Goal: Task Accomplishment & Management: Use online tool/utility

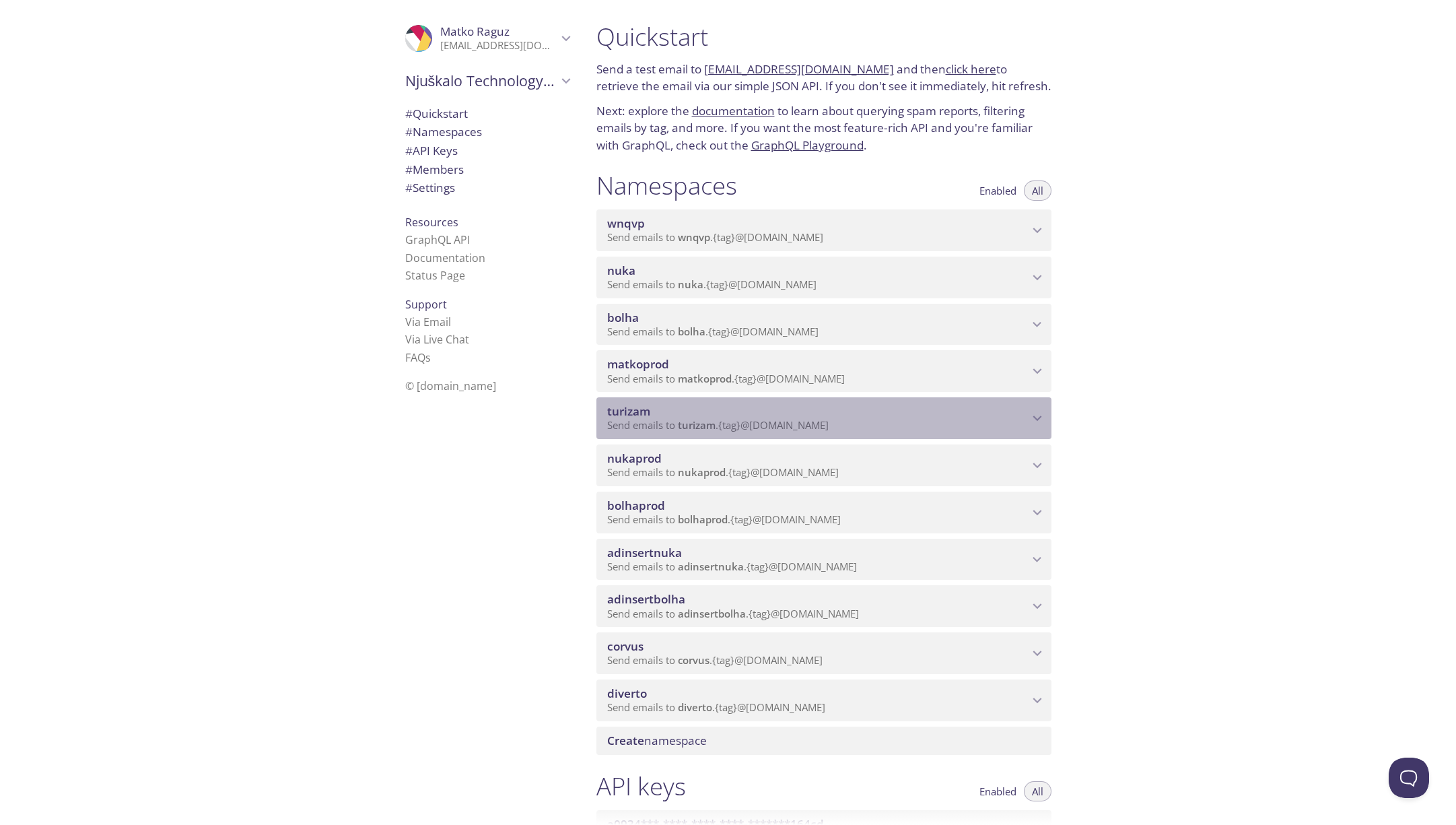
click at [1034, 420] on icon "turizam namespace" at bounding box center [1038, 418] width 18 height 18
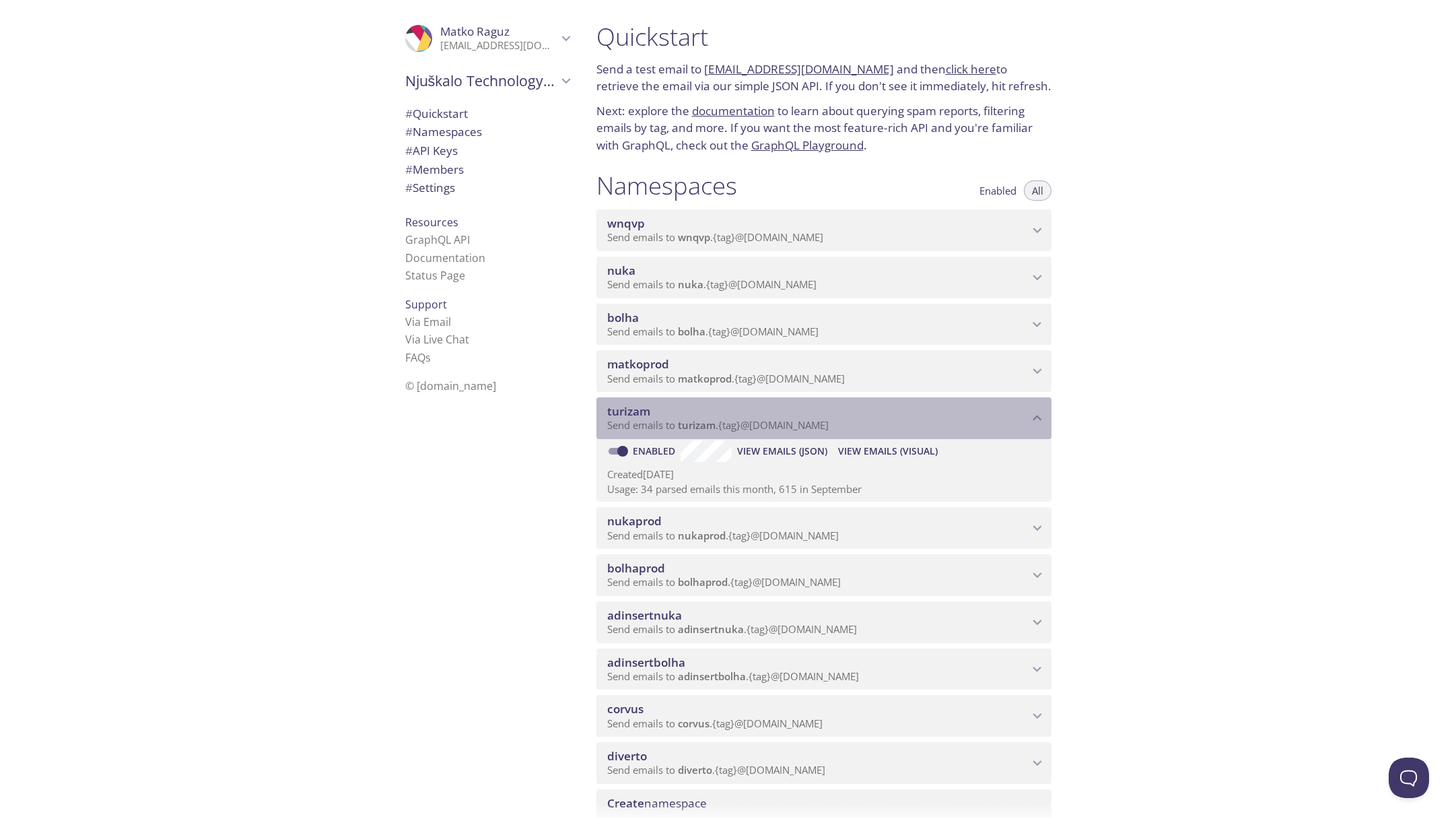
drag, startPoint x: 843, startPoint y: 427, endPoint x: 788, endPoint y: 431, distance: 55.1
click at [788, 431] on p "Send emails to turizam . {tag} @[DOMAIN_NAME]" at bounding box center [817, 425] width 421 height 13
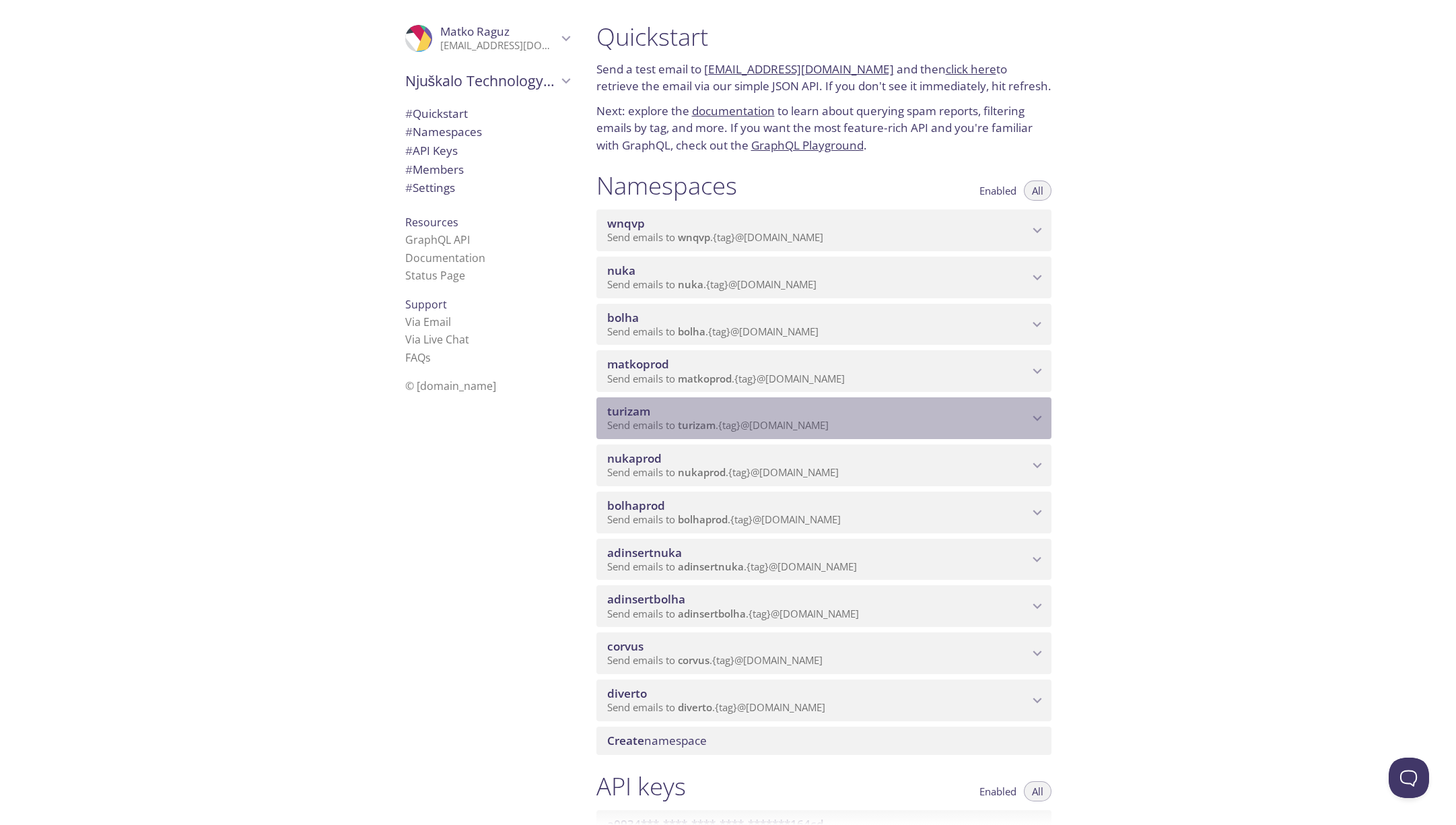
click at [784, 428] on span "Send emails to turizam . {tag} @[DOMAIN_NAME]" at bounding box center [717, 425] width 221 height 13
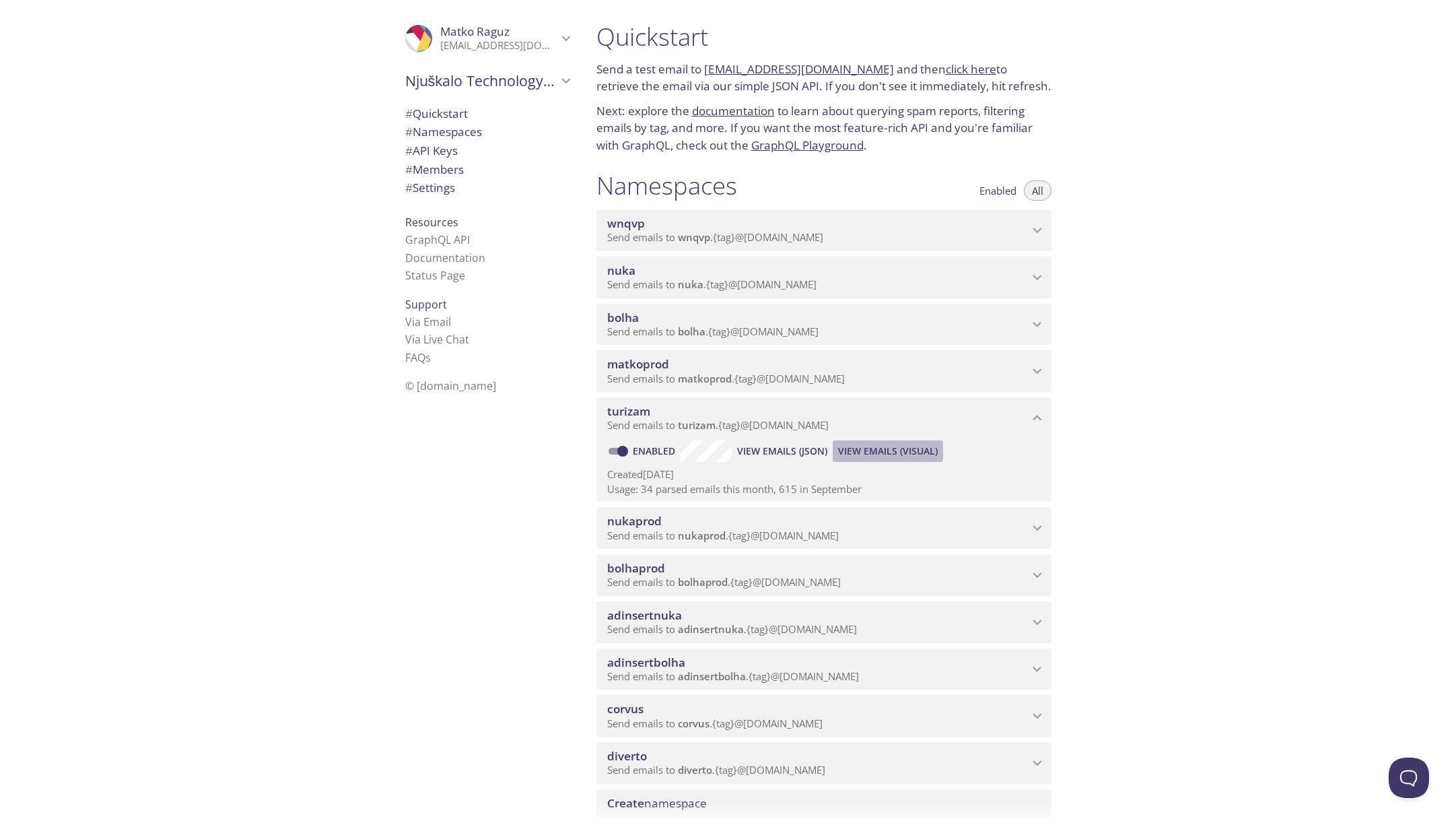
click at [862, 450] on span "View Emails (Visual)" at bounding box center [889, 451] width 100 height 16
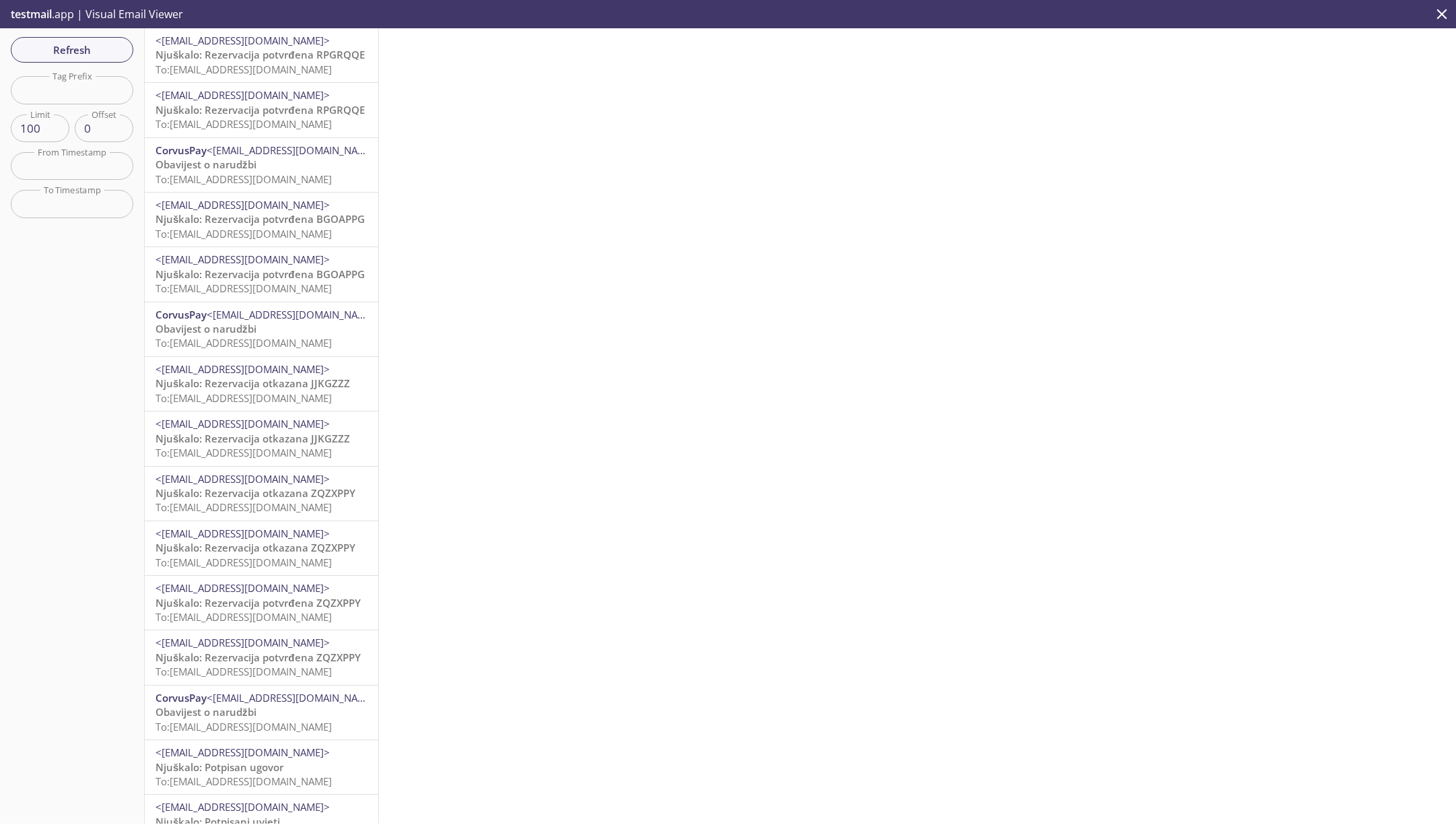
click at [286, 55] on span "Njuškalo: Rezervacija potvrđena RPGRQQE" at bounding box center [260, 55] width 209 height 13
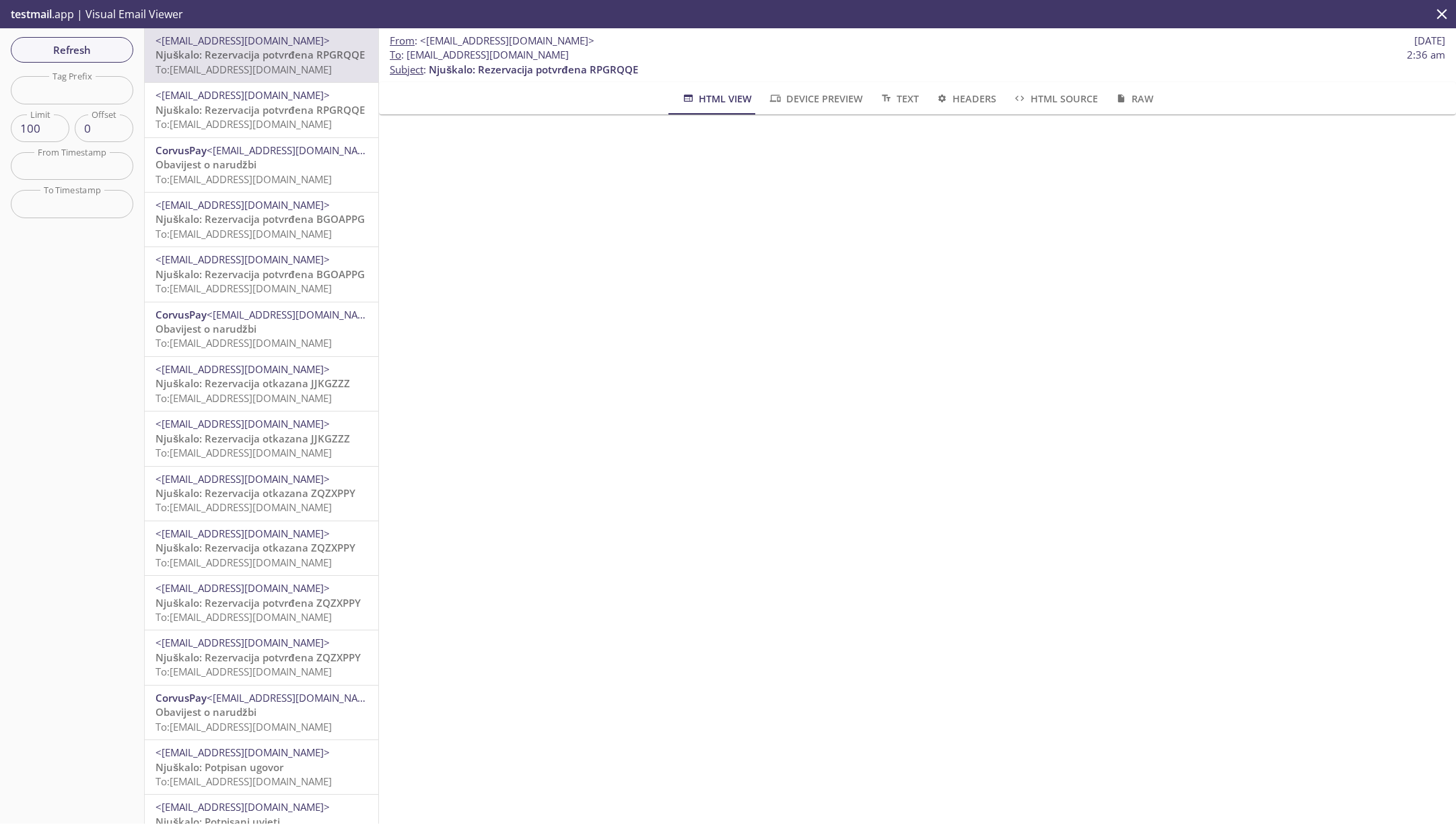
drag, startPoint x: 639, startPoint y: 52, endPoint x: 530, endPoint y: 56, distance: 109.1
click at [530, 56] on span "To : [EMAIL_ADDRESS][DOMAIN_NAME] 2:36 am" at bounding box center [918, 55] width 1055 height 14
copy span "@[DOMAIN_NAME]"
